Goal: Information Seeking & Learning: Learn about a topic

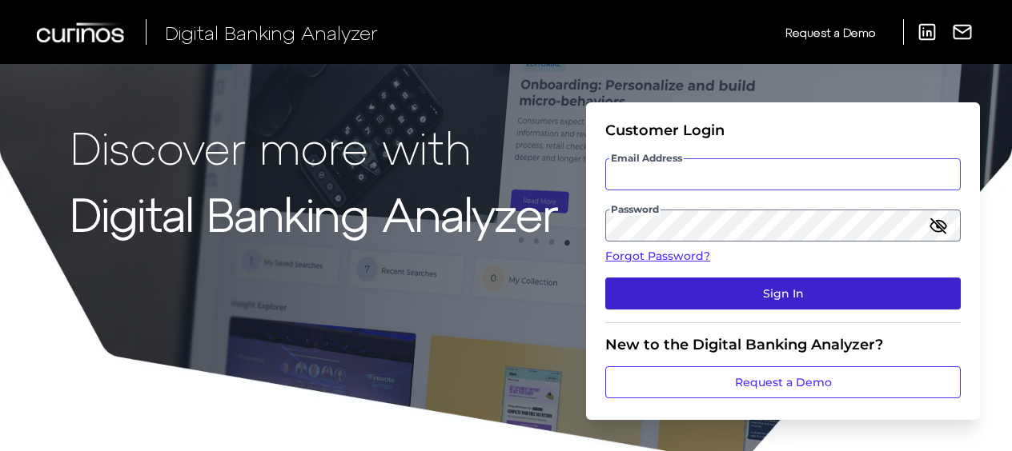
type input "vanessa.price@curinos.com"
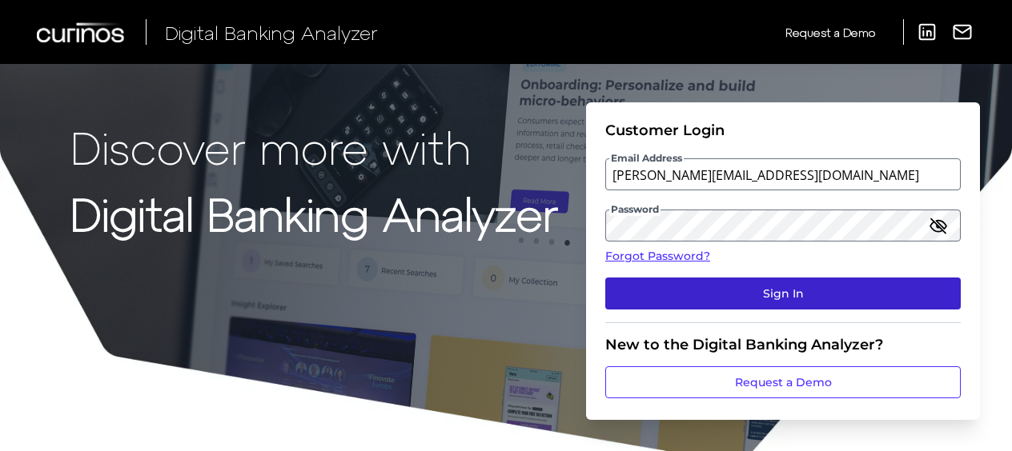
click at [787, 293] on button "Sign In" at bounding box center [782, 294] width 355 height 32
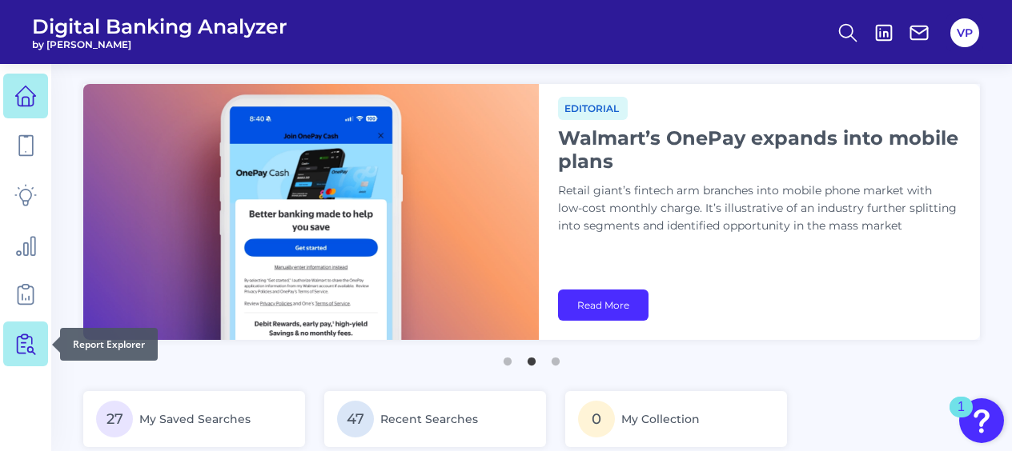
click at [30, 341] on icon at bounding box center [25, 344] width 22 height 22
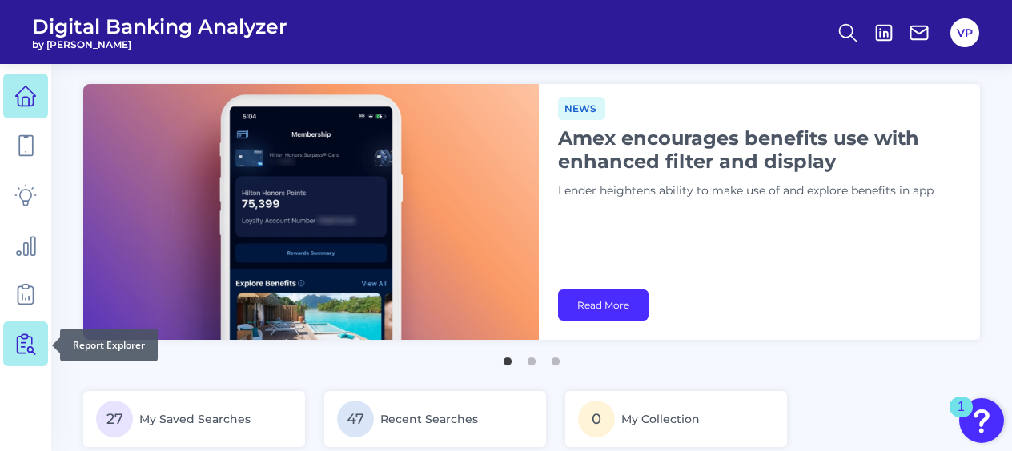
click at [17, 335] on icon at bounding box center [25, 344] width 22 height 22
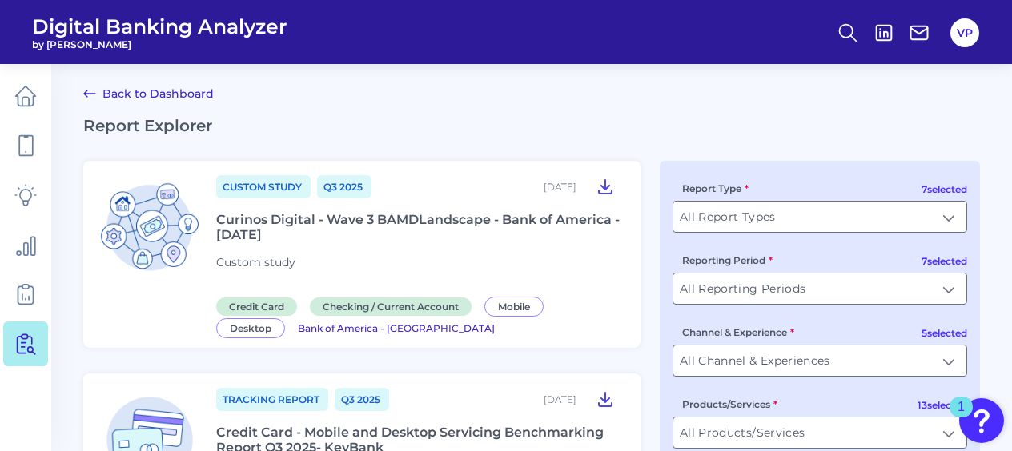
click at [411, 221] on div "Curinos Digital - Wave 3 BAMDLandscape - Bank of America - September 2025" at bounding box center [418, 227] width 405 height 30
